Goal: Task Accomplishment & Management: Use online tool/utility

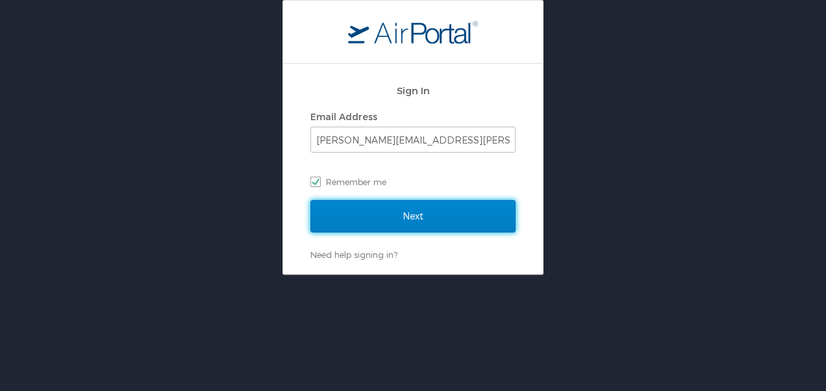
click at [383, 207] on input "Next" at bounding box center [413, 216] width 205 height 32
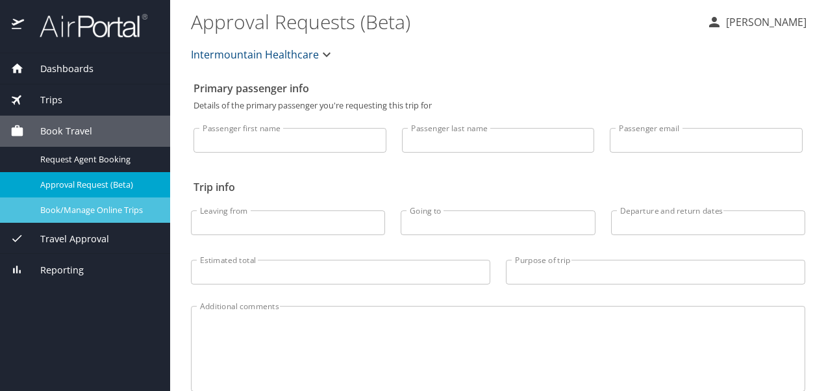
click at [75, 213] on span "Book/Manage Online Trips" at bounding box center [97, 210] width 114 height 12
click at [83, 212] on span "Book/Manage Online Trips" at bounding box center [97, 210] width 114 height 12
